Goal: Navigation & Orientation: Find specific page/section

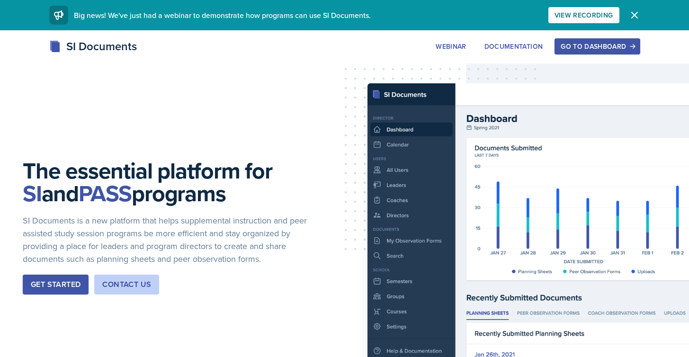
click at [573, 48] on div "Go to Dashboard" at bounding box center [597, 47] width 73 height 8
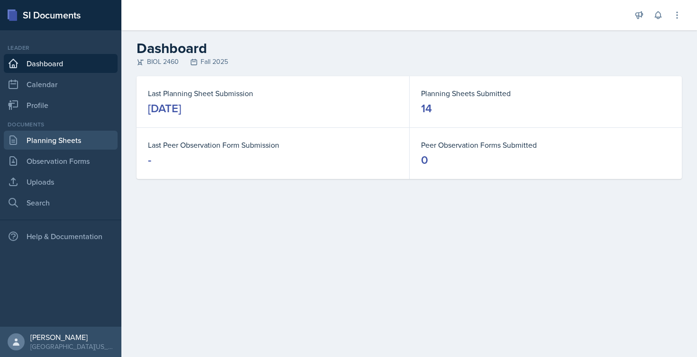
click at [52, 140] on link "Planning Sheets" at bounding box center [61, 140] width 114 height 19
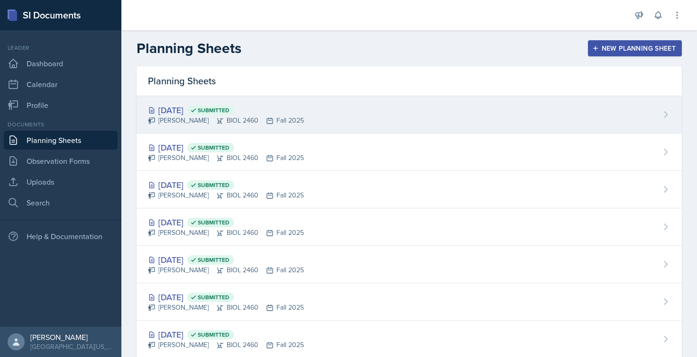
click at [243, 125] on div "[PERSON_NAME] BIOL 2460 Fall 2025" at bounding box center [226, 121] width 156 height 10
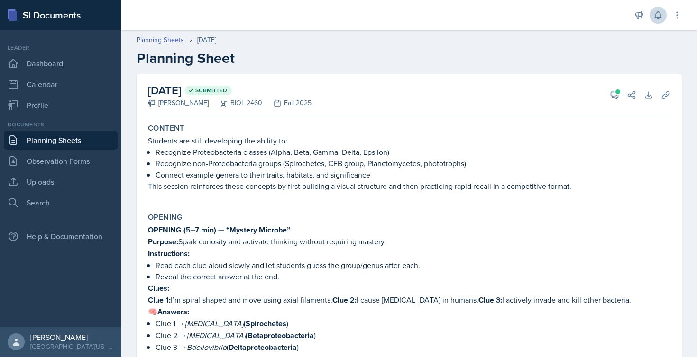
click at [663, 17] on button at bounding box center [657, 15] width 17 height 17
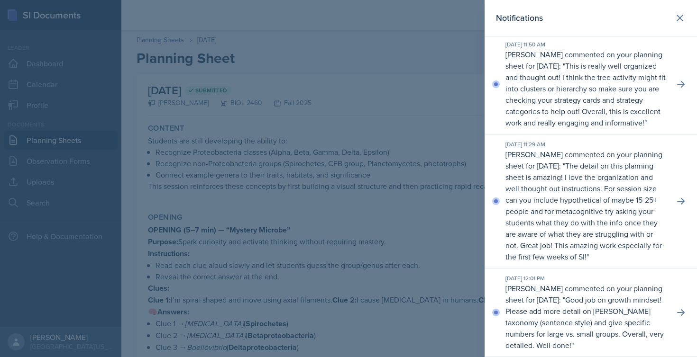
scroll to position [25, 0]
click at [674, 21] on icon at bounding box center [679, 17] width 11 height 11
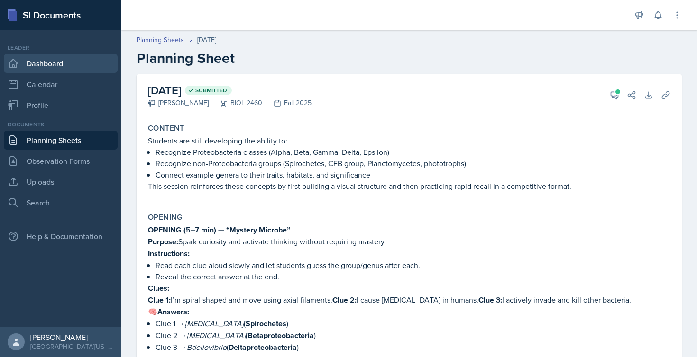
scroll to position [0, 0]
click at [59, 61] on link "Dashboard" at bounding box center [61, 63] width 114 height 19
